Goal: Navigation & Orientation: Find specific page/section

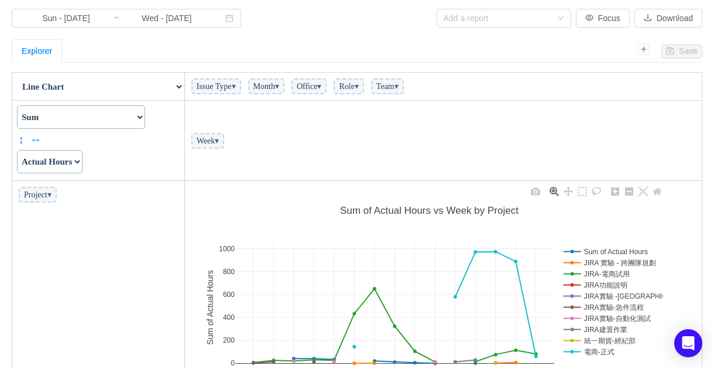
scroll to position [117, 0]
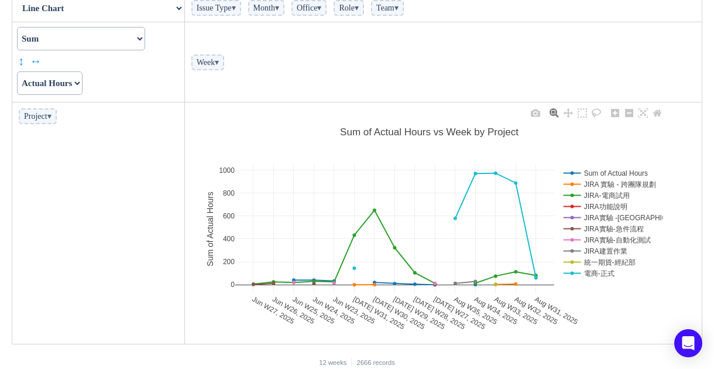
click at [611, 211] on rect at bounding box center [610, 206] width 99 height 11
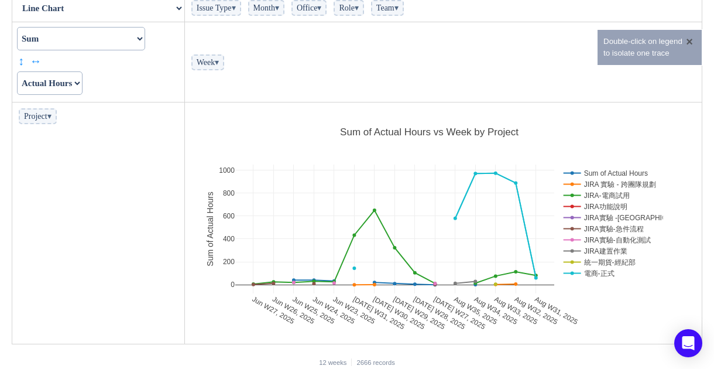
click at [689, 40] on button "×" at bounding box center [689, 42] width 13 height 12
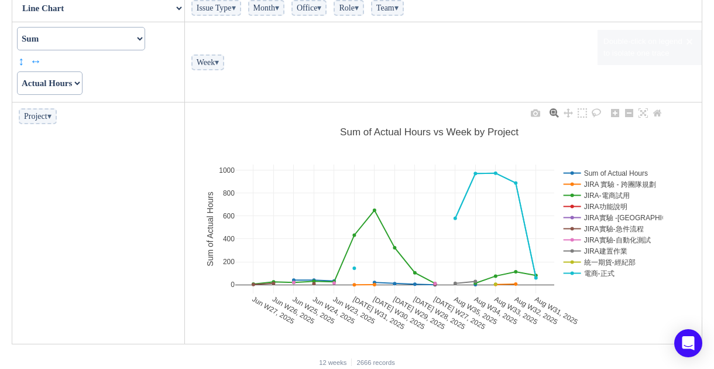
click at [618, 149] on div "Jun W27, 2025 Jun W26, 2025 Jun W25, 2025 Jun W24, 2025 Jun W23, 2025 Jul W31, …" at bounding box center [429, 223] width 482 height 234
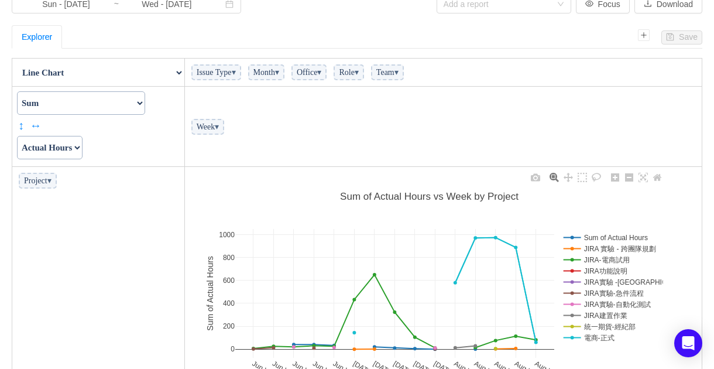
scroll to position [0, 0]
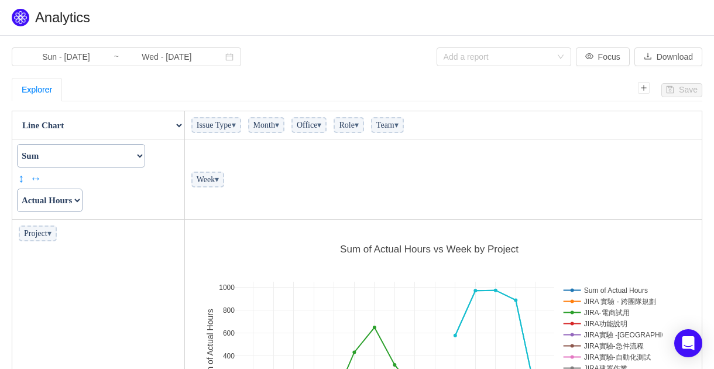
click at [321, 123] on span "▾" at bounding box center [319, 125] width 4 height 9
click at [236, 125] on span "▾" at bounding box center [234, 125] width 4 height 9
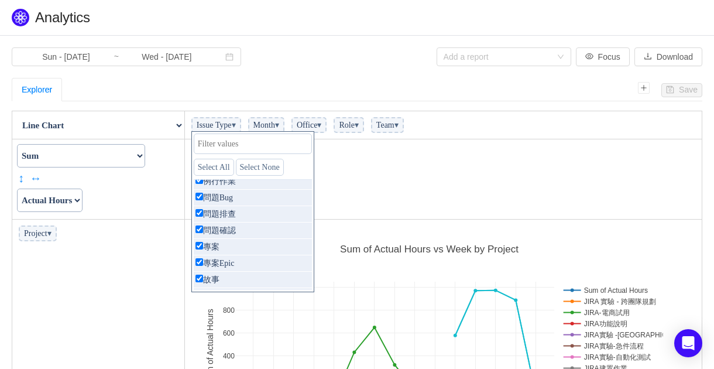
scroll to position [365, 0]
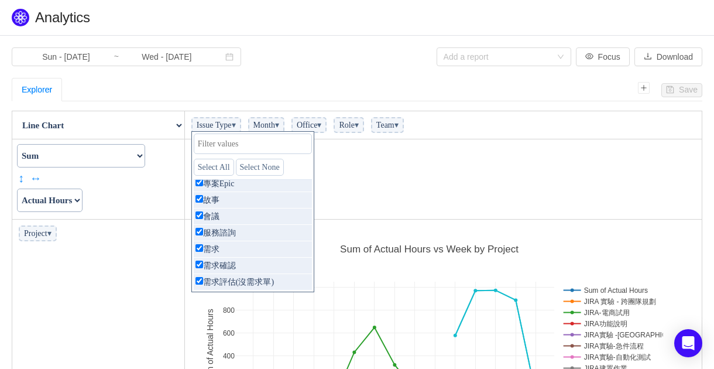
click at [429, 210] on td "Week ▾" at bounding box center [442, 179] width 517 height 80
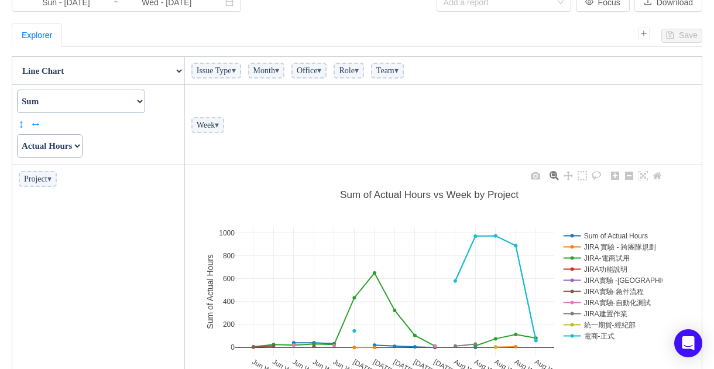
scroll to position [127, 0]
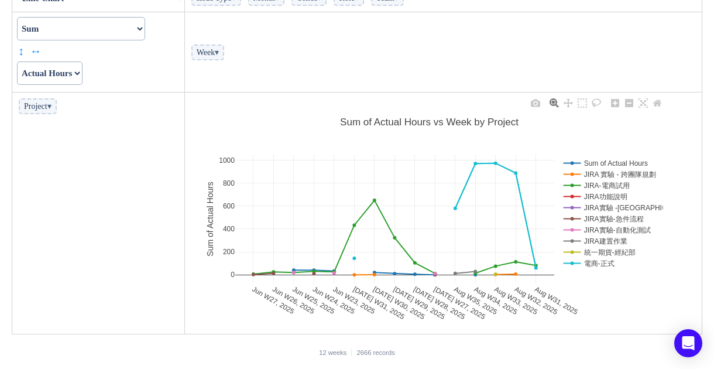
click at [607, 260] on rect at bounding box center [610, 263] width 99 height 11
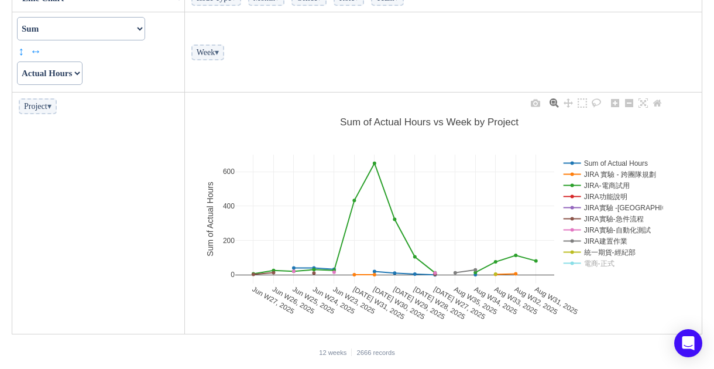
click at [605, 188] on rect at bounding box center [610, 185] width 99 height 11
click at [600, 262] on rect at bounding box center [610, 263] width 99 height 11
click at [599, 262] on rect at bounding box center [610, 263] width 99 height 11
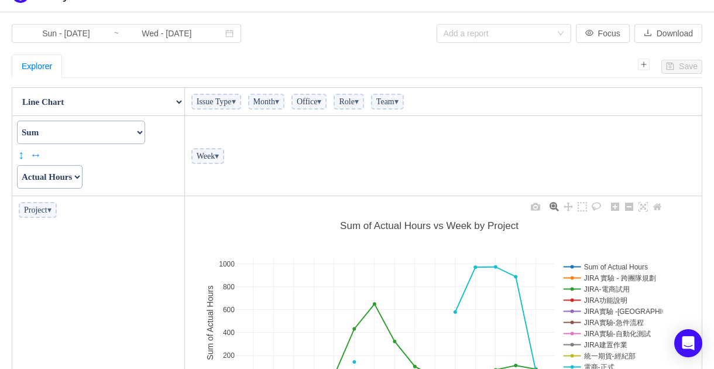
scroll to position [10, 0]
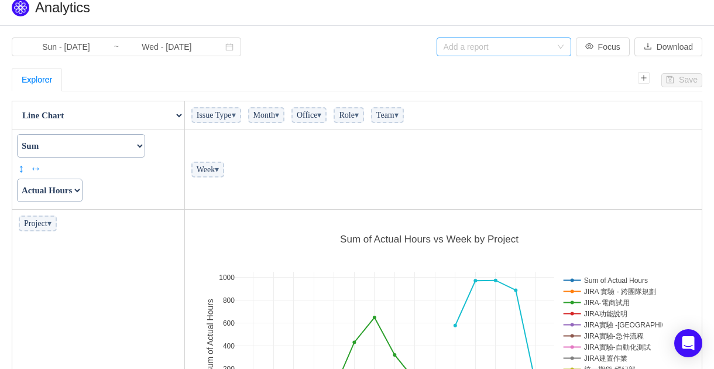
click at [495, 42] on div "Add a report" at bounding box center [498, 47] width 108 height 12
click at [603, 144] on td "Week ▾" at bounding box center [442, 169] width 517 height 80
click at [40, 77] on div "Explorer" at bounding box center [37, 79] width 30 height 22
click at [557, 45] on div "Add a report" at bounding box center [500, 47] width 113 height 18
click at [550, 167] on td "Week ▾" at bounding box center [442, 169] width 517 height 80
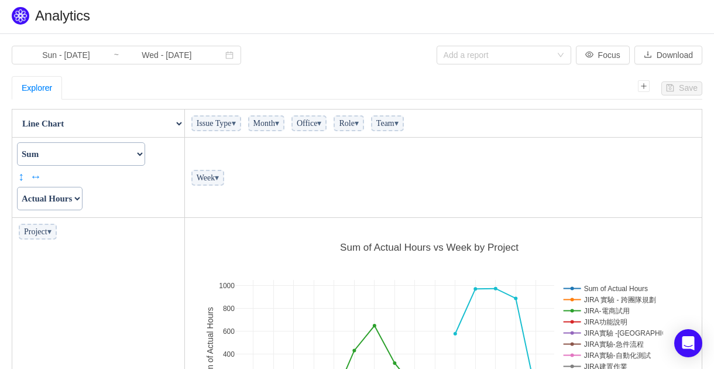
scroll to position [0, 0]
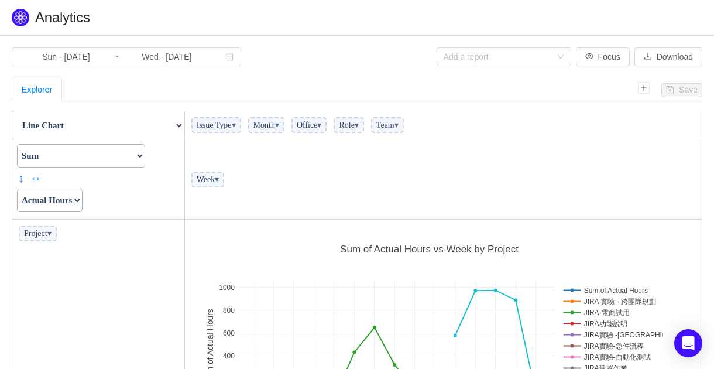
click at [60, 19] on span "Analytics" at bounding box center [62, 17] width 55 height 16
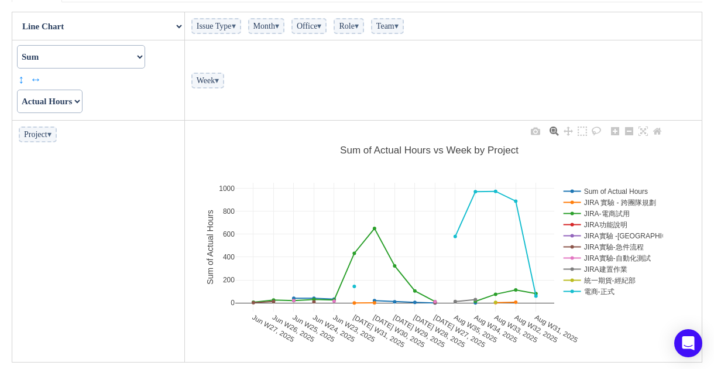
scroll to position [117, 0]
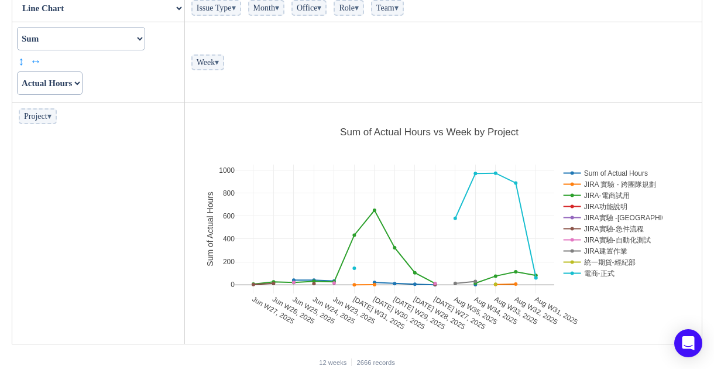
click at [40, 116] on span "Project ▾" at bounding box center [38, 116] width 38 height 16
click at [52, 117] on span "▾" at bounding box center [49, 116] width 4 height 9
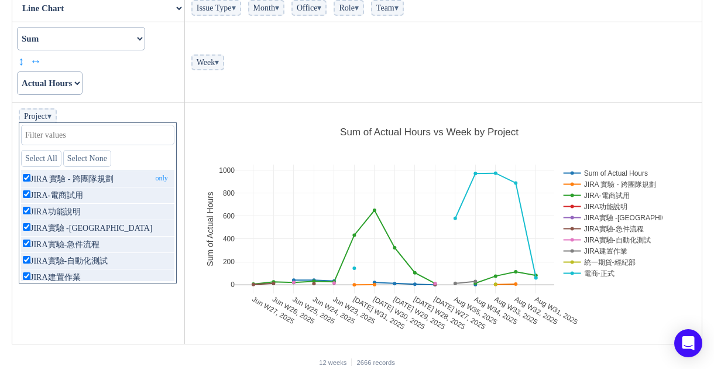
click at [26, 176] on input "checkbox" at bounding box center [27, 178] width 8 height 8
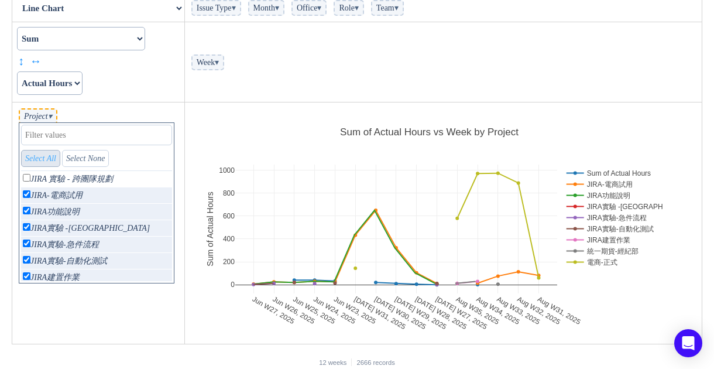
click at [43, 159] on link "Select All" at bounding box center [40, 158] width 39 height 17
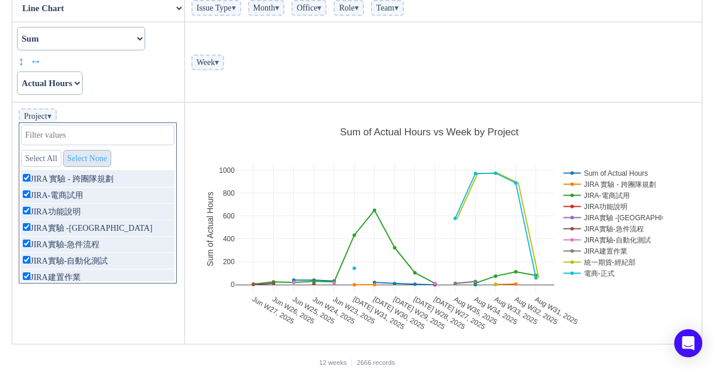
click at [101, 157] on link "Select None" at bounding box center [87, 158] width 48 height 17
checkbox input "false"
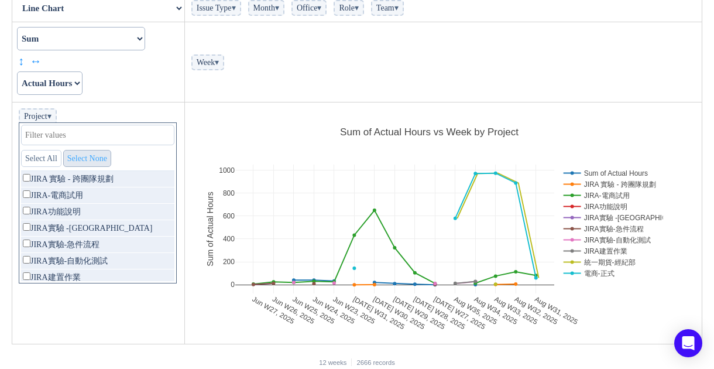
checkbox input "false"
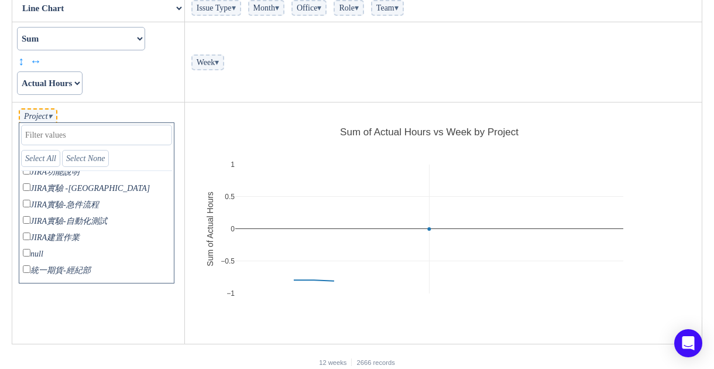
scroll to position [53, 0]
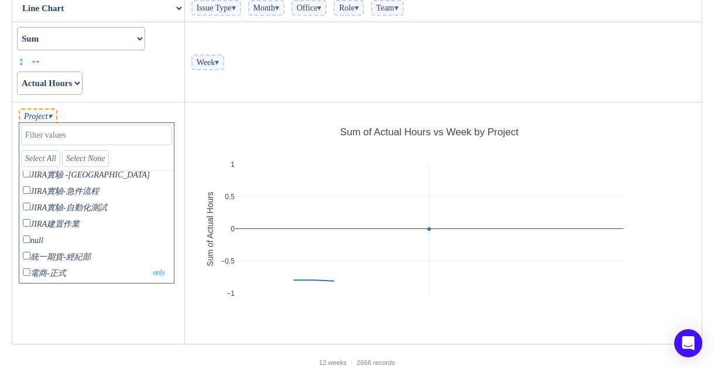
click at [20, 270] on div "Select All Select None JIRA 實驗 - 跨團隊規劃 only JIRA-電商試用 only JIRA功能說明 only JIRA實驗…" at bounding box center [97, 202] width 156 height 161
click at [25, 270] on input "checkbox" at bounding box center [27, 272] width 8 height 8
checkbox input "true"
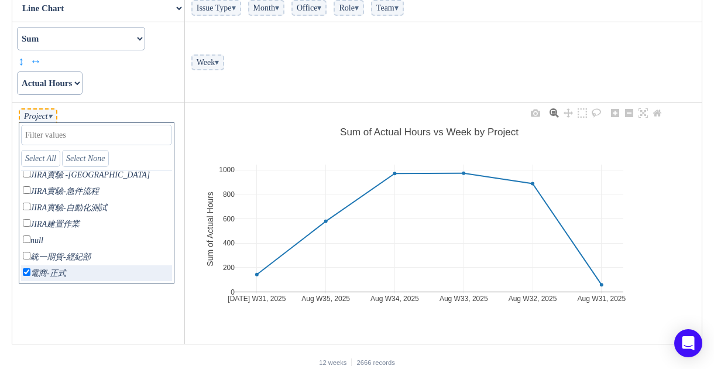
click at [244, 111] on div "Jul W31, 2025 Aug W35, 2025 Aug W34, 2025 Aug W33, 2025 Aug W32, 2025 Aug W31, …" at bounding box center [429, 223] width 482 height 234
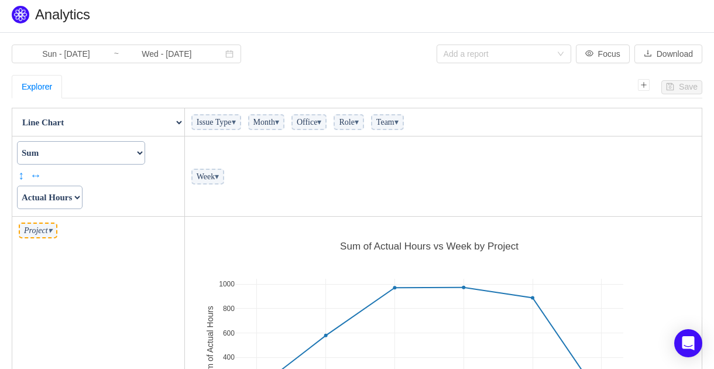
scroll to position [0, 0]
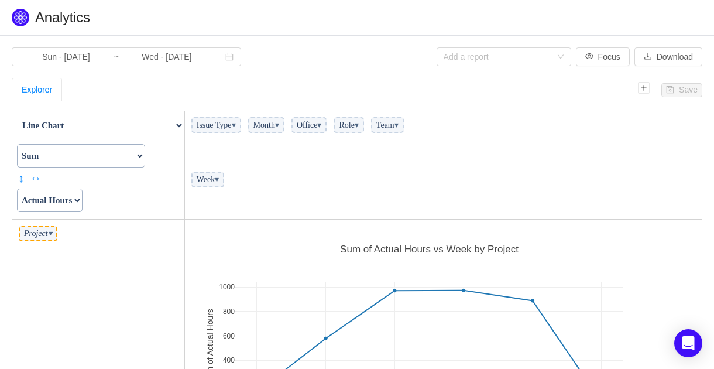
click at [83, 195] on select "Actual Hours Issue Key Issue Type Team Office Role Cycle Time Person Week Month" at bounding box center [50, 199] width 66 height 23
click at [125, 156] on select "Count Count Unique Values List Unique Values Sum Integer Sum Average Median Sam…" at bounding box center [81, 155] width 128 height 23
click at [316, 67] on section "Sun - Jun 01, 2025 ~ Wed - Aug 27, 2025 Add a report Focus Download Save Explor…" at bounding box center [357, 266] width 714 height 461
click at [116, 125] on select "Table Table Heatmap Table Col Heatmap Table Row Heatmap Export Table TSV Groupe…" at bounding box center [98, 125] width 171 height 23
click at [13, 114] on select "Table Table Heatmap Table Col Heatmap Table Row Heatmap Export Table TSV Groupe…" at bounding box center [98, 125] width 171 height 23
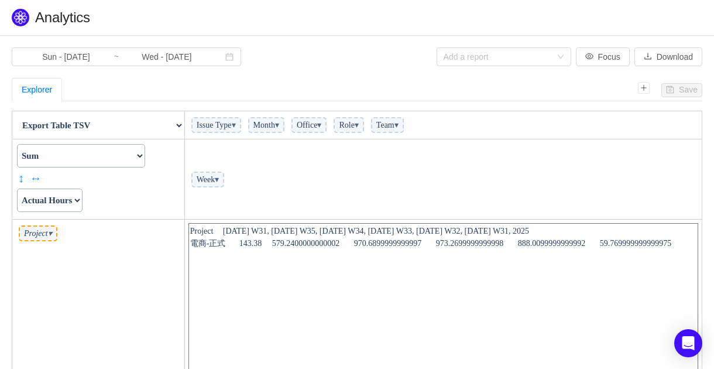
click at [99, 124] on select "Table Table Heatmap Table Col Heatmap Table Row Heatmap Export Table TSV Groupe…" at bounding box center [98, 125] width 171 height 23
click at [13, 114] on select "Table Table Heatmap Table Col Heatmap Table Row Heatmap Export Table TSV Groupe…" at bounding box center [98, 125] width 171 height 23
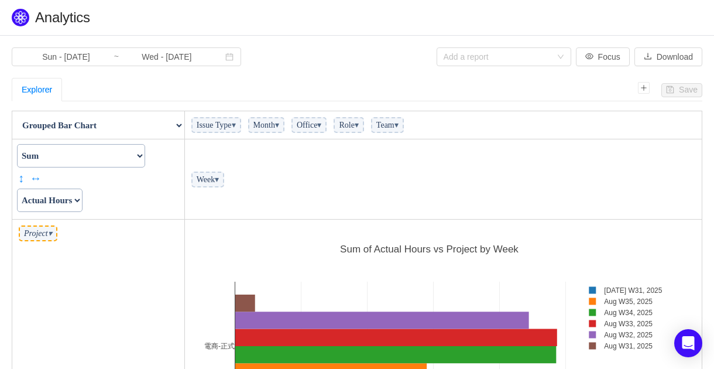
scroll to position [234, 510]
click at [93, 125] on select "Table Table Heatmap Table Col Heatmap Table Row Heatmap Export Table TSV Groupe…" at bounding box center [98, 125] width 171 height 23
select select "Line Chart"
click at [13, 114] on select "Table Table Heatmap Table Col Heatmap Table Row Heatmap Export Table TSV Groupe…" at bounding box center [98, 125] width 171 height 23
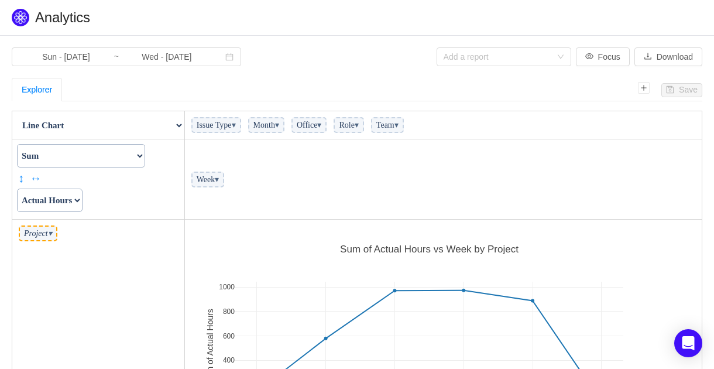
click at [363, 126] on span "Role ▾" at bounding box center [349, 125] width 30 height 16
click at [359, 122] on span "▾" at bounding box center [357, 125] width 4 height 9
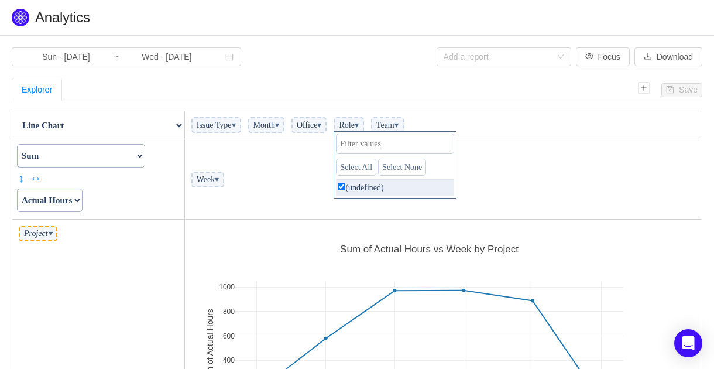
click at [359, 122] on span "▾" at bounding box center [357, 125] width 4 height 9
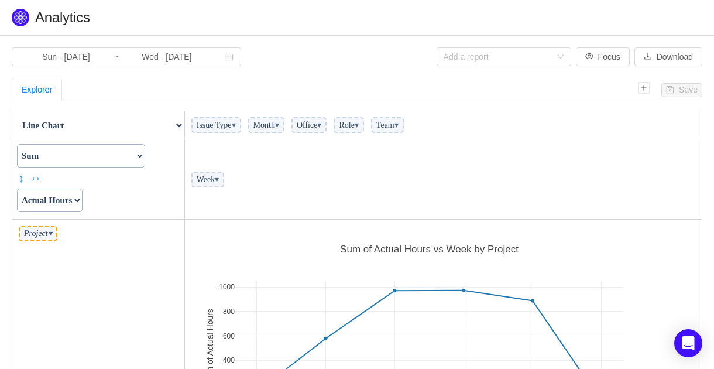
click at [327, 128] on span "Office ▾" at bounding box center [309, 125] width 36 height 16
click at [552, 123] on td "Issue Type ▾ Month ▾ Office ▾ Role ▾ Team ▾" at bounding box center [442, 125] width 517 height 28
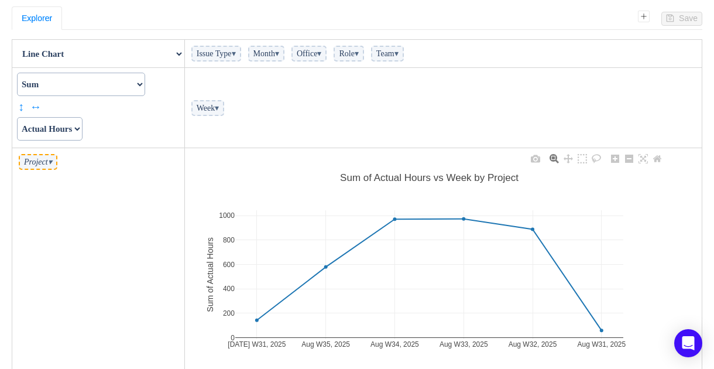
scroll to position [127, 0]
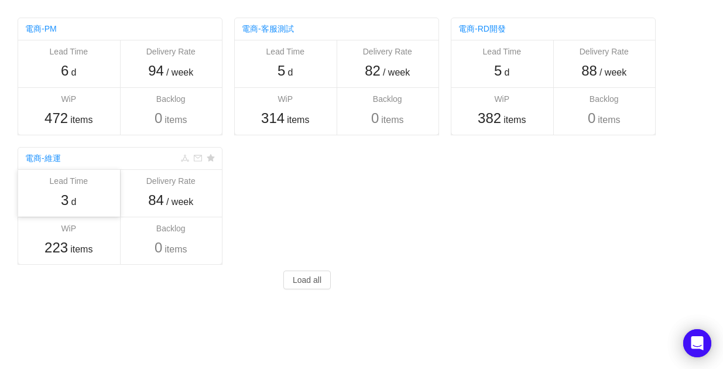
click at [61, 192] on span "3" at bounding box center [65, 200] width 8 height 16
click at [331, 191] on div "Others 電商-PM Lead Time 6 d Delivery Rate 94 / week WiP 472 items Backlog 0 item…" at bounding box center [351, 150] width 702 height 301
click at [92, 194] on div "3 d" at bounding box center [68, 200] width 91 height 21
click at [80, 187] on div "Lead Time 3 d" at bounding box center [68, 193] width 91 height 36
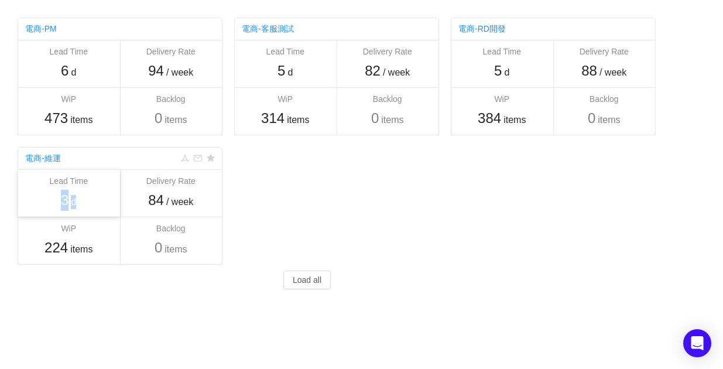
click at [80, 187] on div "Lead Time 3 d" at bounding box center [68, 193] width 91 height 36
click at [71, 181] on div "Lead Time" at bounding box center [68, 181] width 91 height 12
click at [50, 155] on link "電商-維運" at bounding box center [43, 157] width 36 height 9
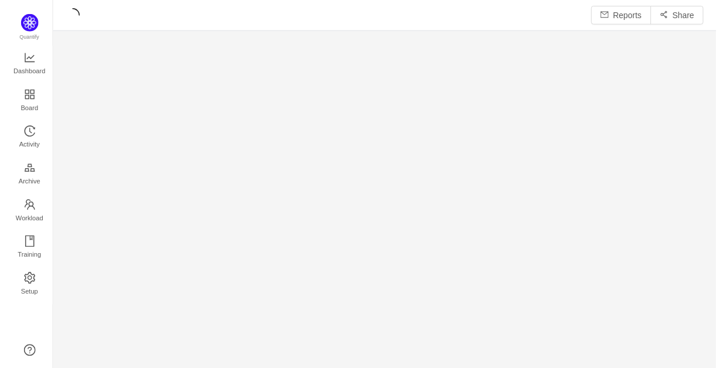
scroll to position [352, 640]
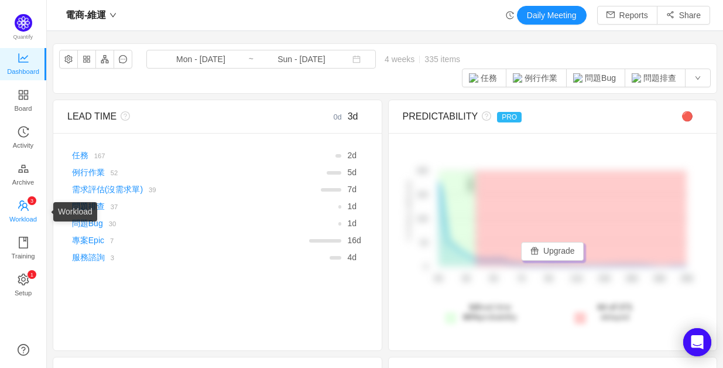
click at [19, 208] on span "Workload" at bounding box center [23, 218] width 28 height 23
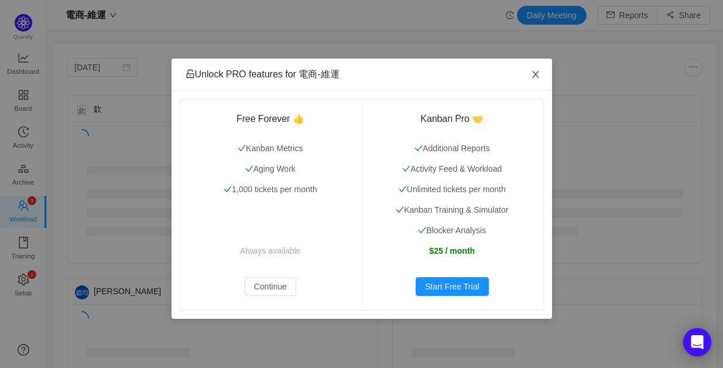
click at [536, 69] on span "Close" at bounding box center [535, 75] width 33 height 33
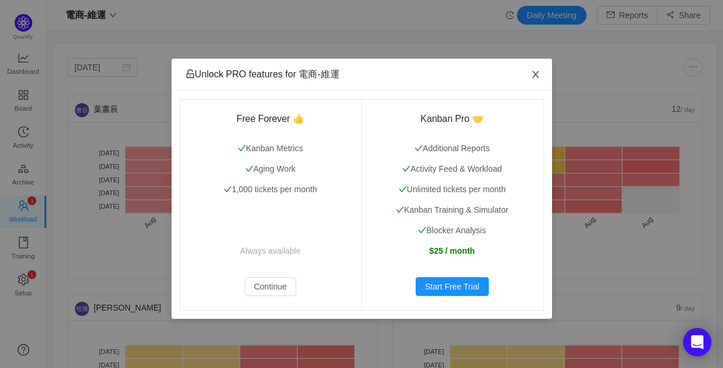
click at [539, 73] on icon "icon: close" at bounding box center [535, 74] width 9 height 9
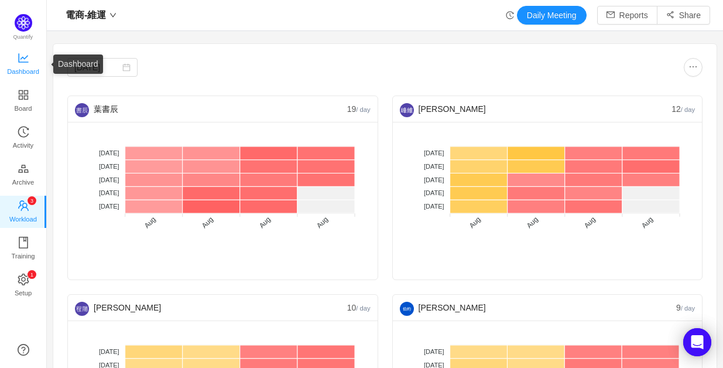
click at [24, 59] on icon "icon: line-chart" at bounding box center [23, 57] width 10 height 9
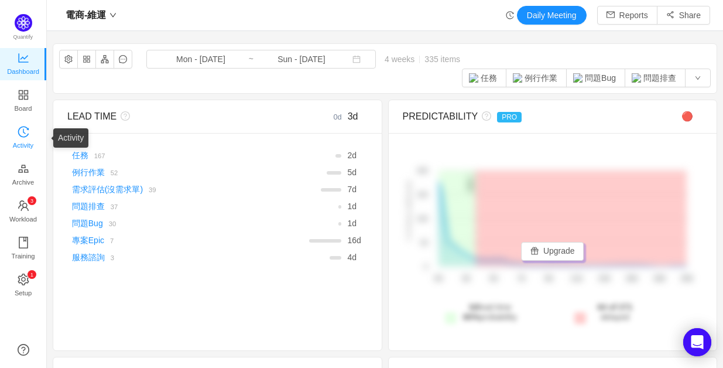
click at [20, 129] on icon "icon: history" at bounding box center [24, 132] width 12 height 12
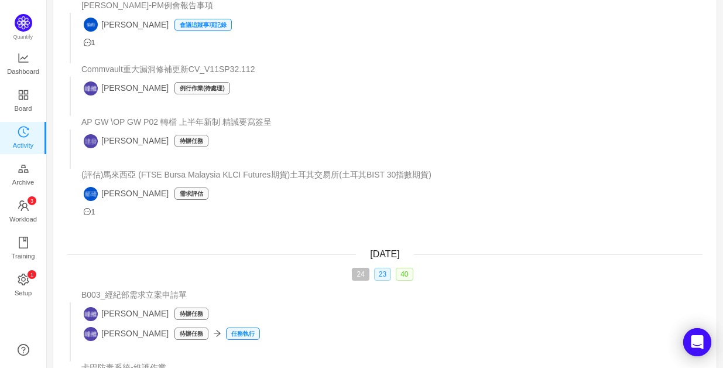
scroll to position [3746, 0]
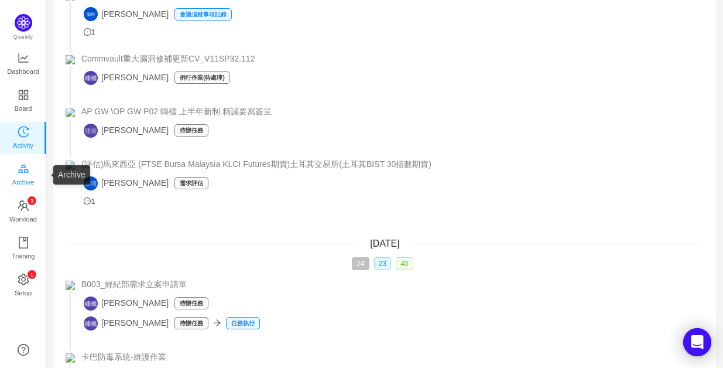
click at [19, 169] on icon "icon: gold" at bounding box center [23, 168] width 11 height 8
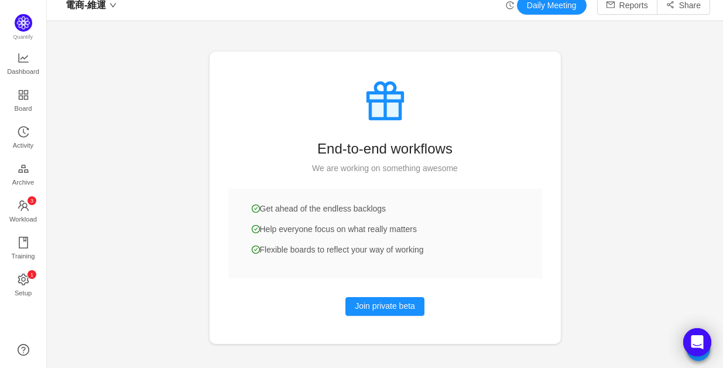
scroll to position [9, 0]
click at [22, 64] on span "Dashboard" at bounding box center [23, 71] width 32 height 23
